Goal: Find specific page/section: Find specific page/section

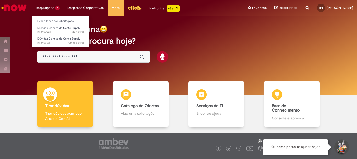
click at [44, 8] on li "Requisições 2 Exibir Todas as Solicitações Dúvidas Comite de Gente Supply 23h a…" at bounding box center [48, 8] width 32 height 16
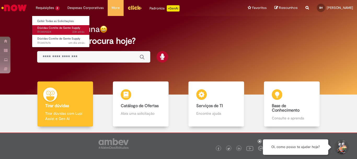
click at [51, 28] on span "Dúvidas Comite de Gente Supply" at bounding box center [58, 28] width 43 height 4
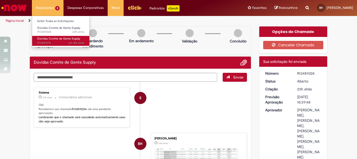
click at [52, 39] on span "Dúvidas Comite de Gente Supply" at bounding box center [58, 39] width 43 height 4
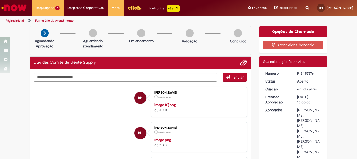
click at [11, 10] on img "Ir para a Homepage" at bounding box center [14, 8] width 27 height 10
